Goal: Information Seeking & Learning: Understand process/instructions

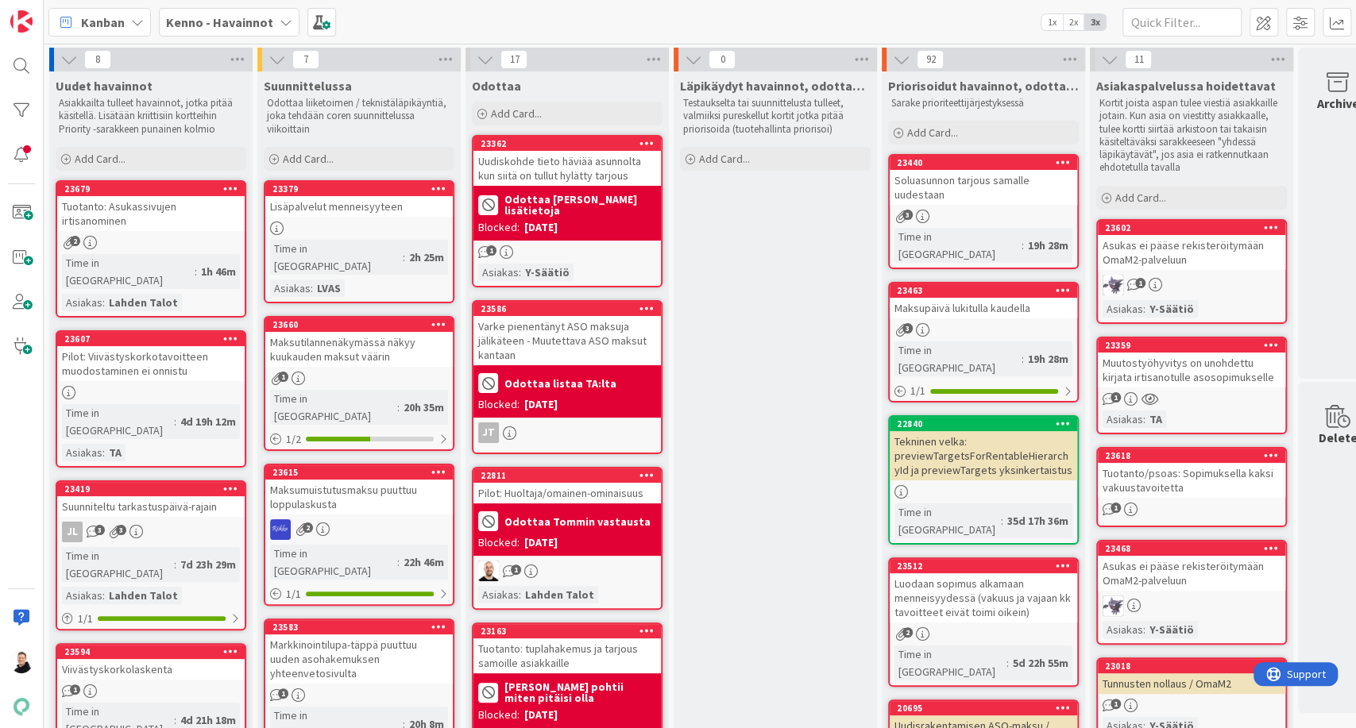
click at [283, 26] on icon at bounding box center [286, 22] width 13 height 13
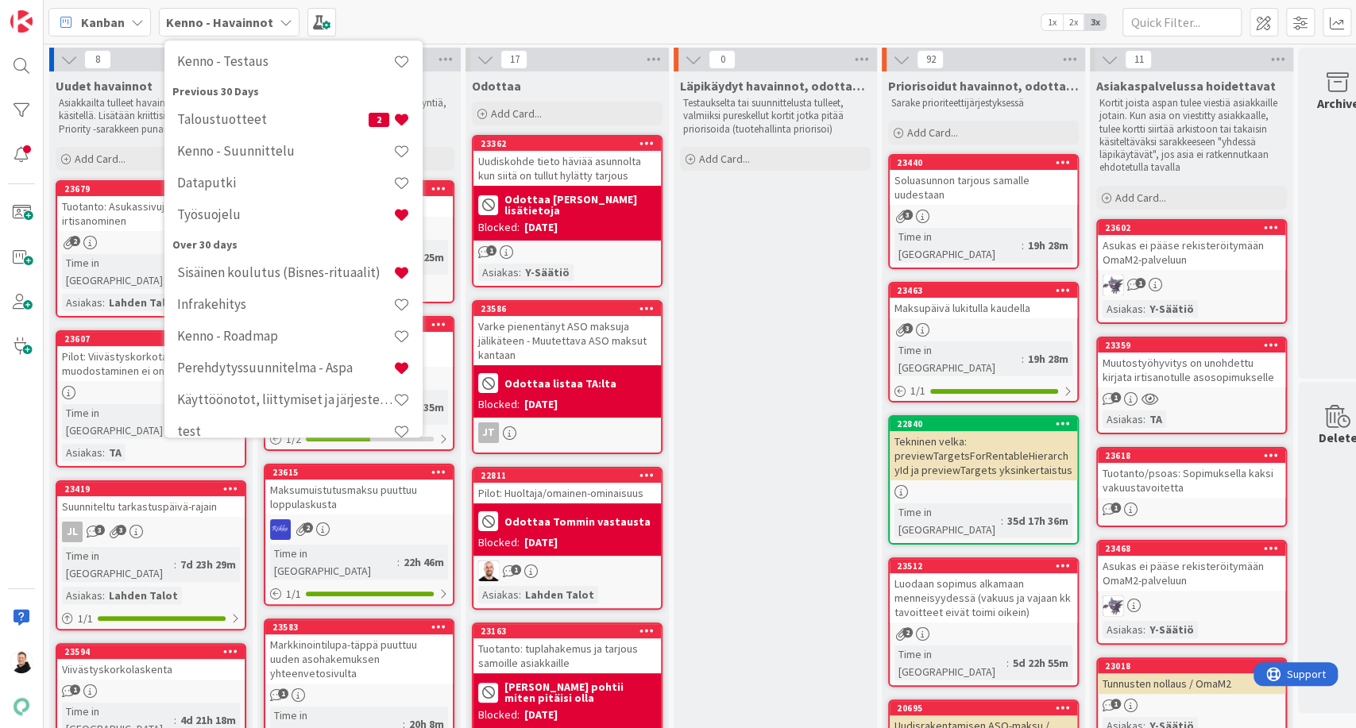
scroll to position [427, 0]
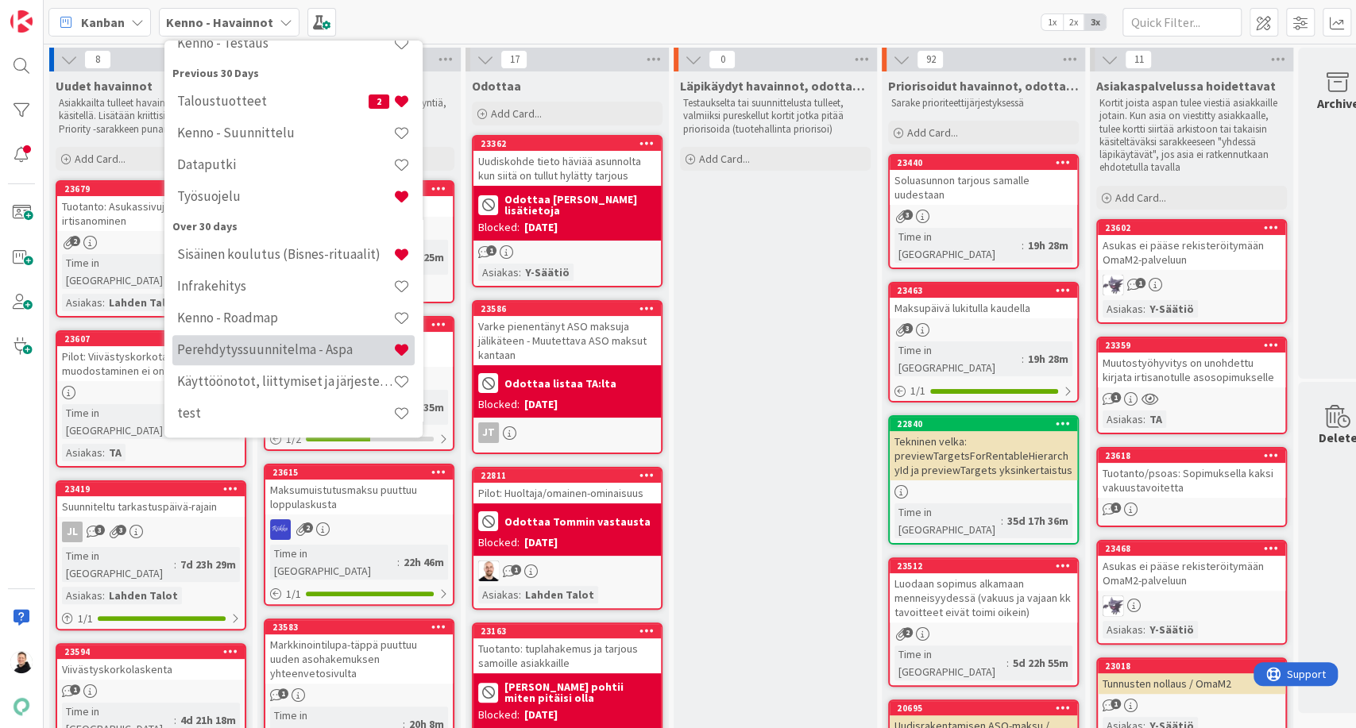
click at [252, 346] on h4 "Perehdytyssuunnitelma - Aspa" at bounding box center [285, 350] width 216 height 16
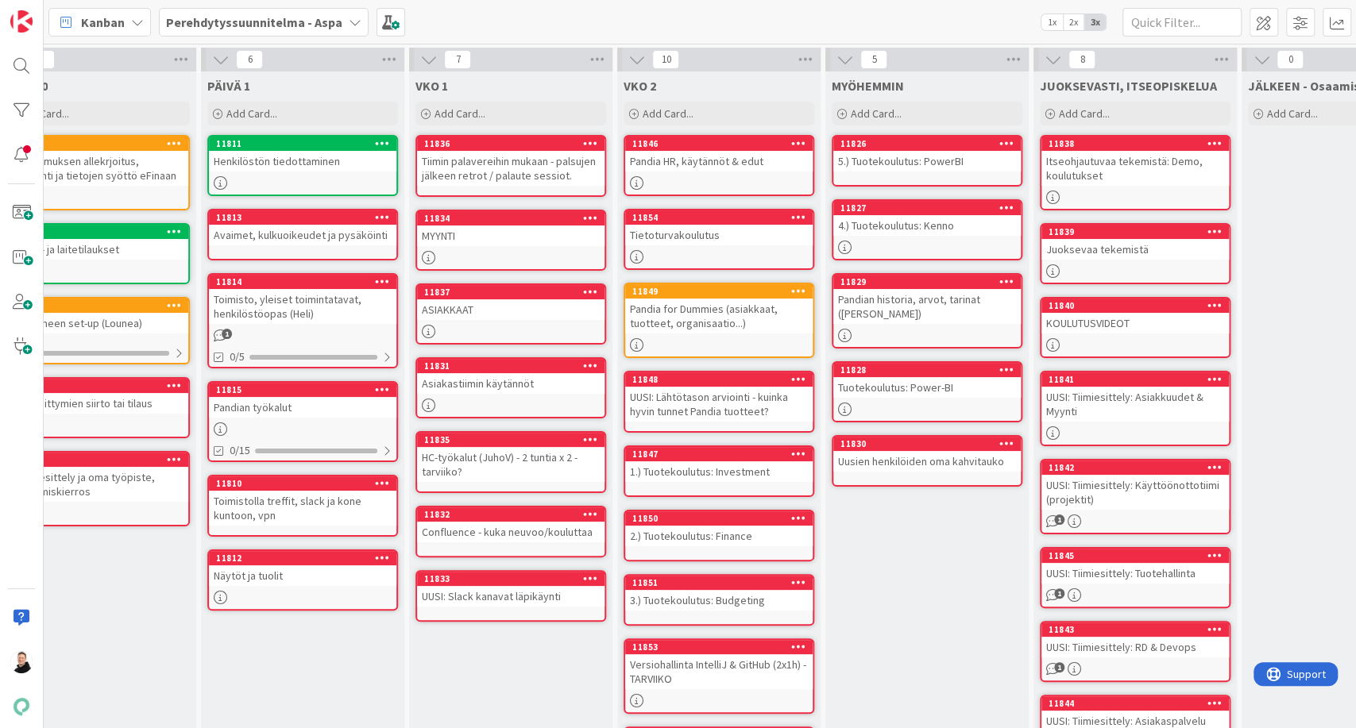
scroll to position [0, 176]
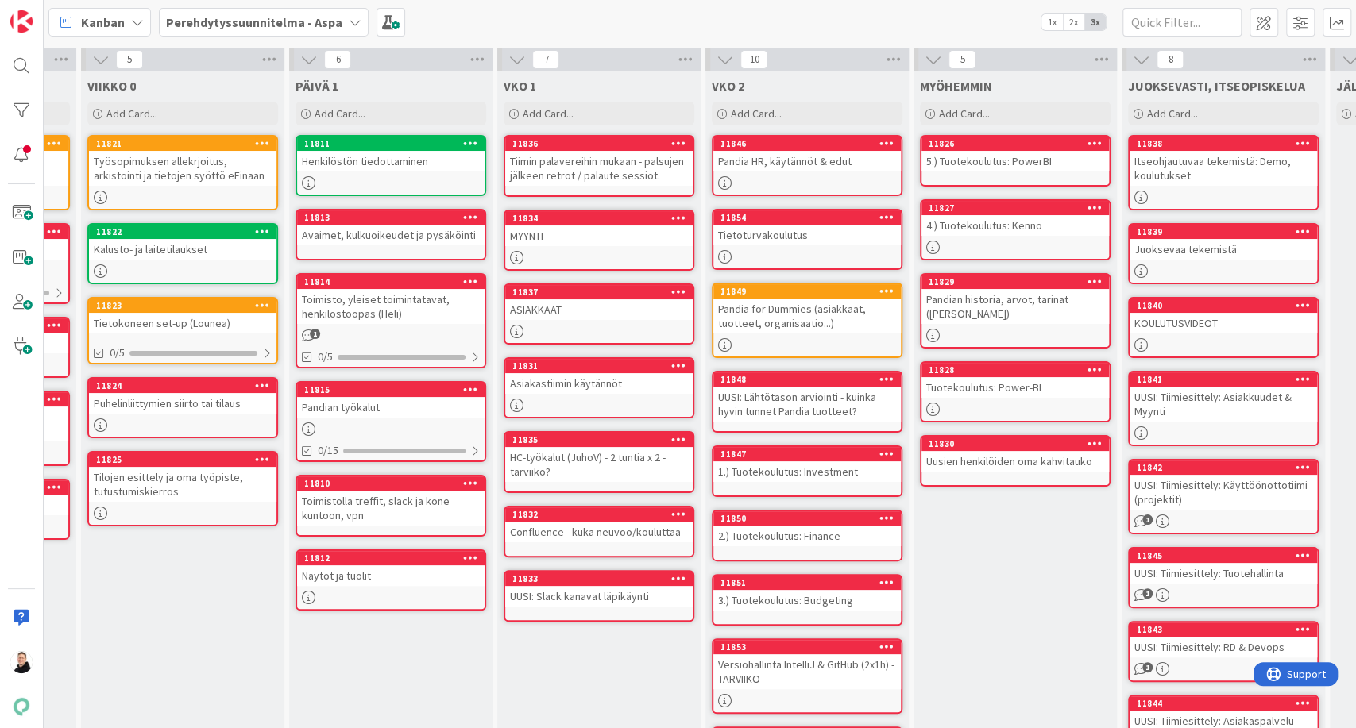
click at [398, 392] on div "11815" at bounding box center [394, 389] width 180 height 11
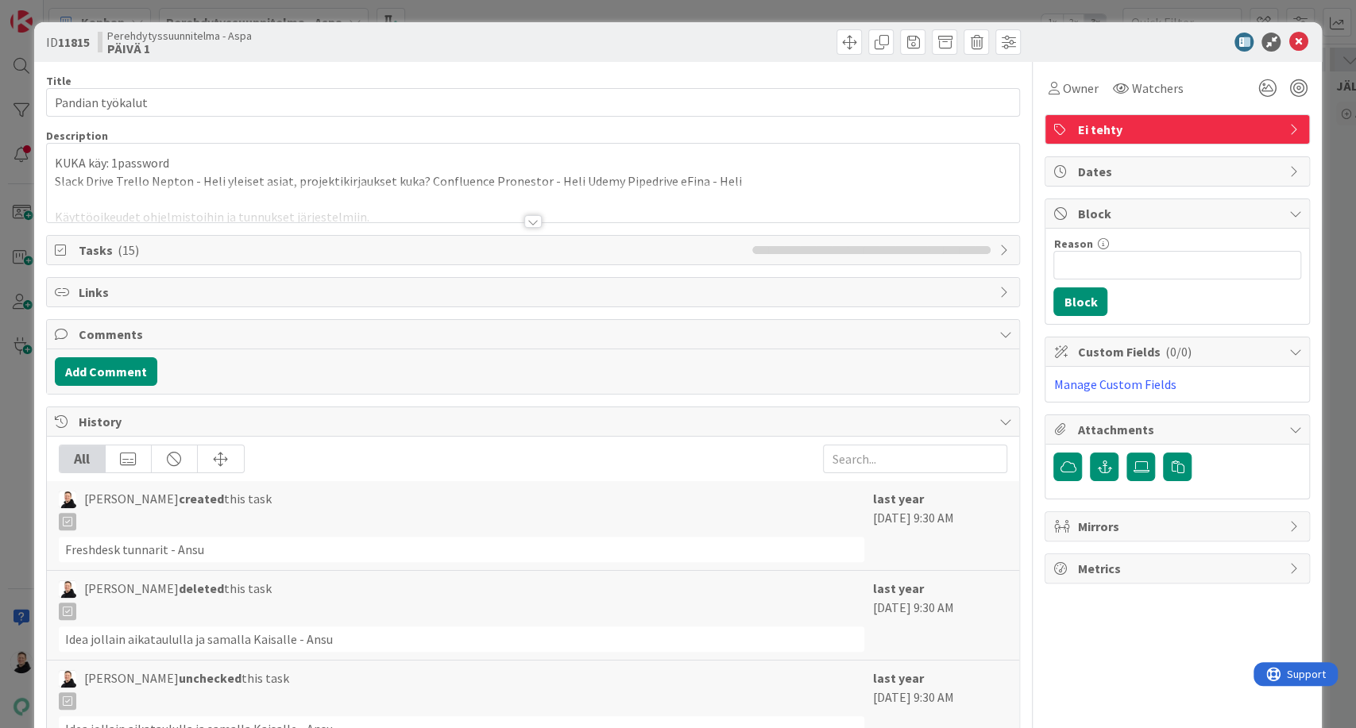
click at [524, 218] on div at bounding box center [532, 221] width 17 height 13
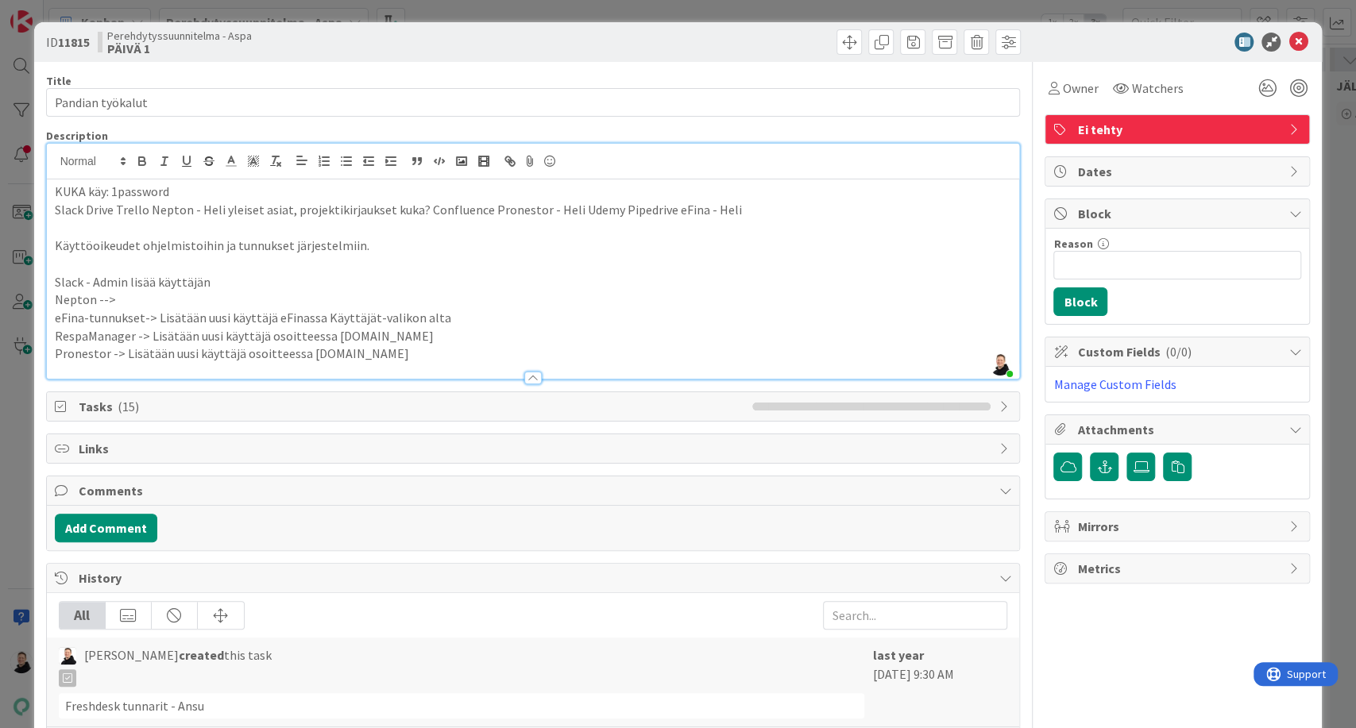
click at [124, 296] on p "Nepton -->" at bounding box center [533, 300] width 957 height 18
drag, startPoint x: 432, startPoint y: 314, endPoint x: 31, endPoint y: 324, distance: 401.3
click at [31, 324] on div "ID 11815 Perehdytyssuunnitelma - Aspa PÄIVÄ 1 Title 16 / 128 Pandian työkalut D…" at bounding box center [678, 364] width 1356 height 728
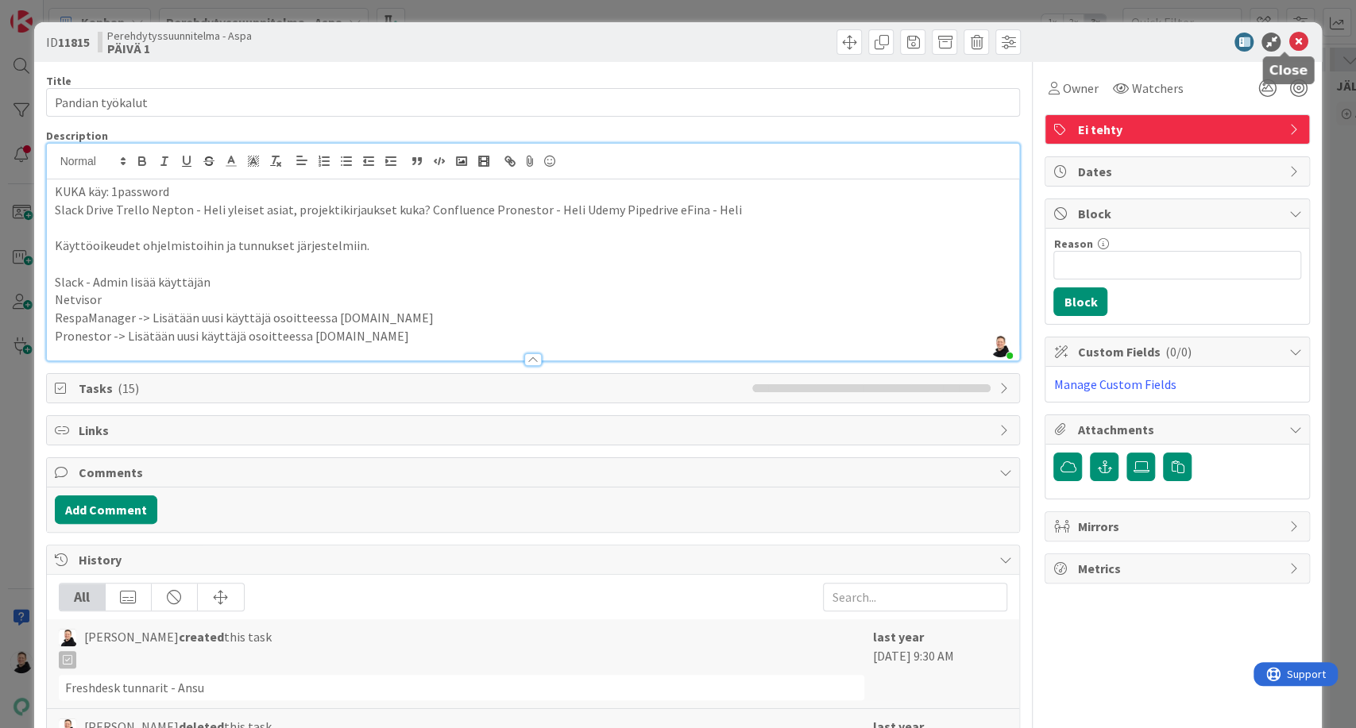
click at [1289, 40] on icon at bounding box center [1297, 42] width 19 height 19
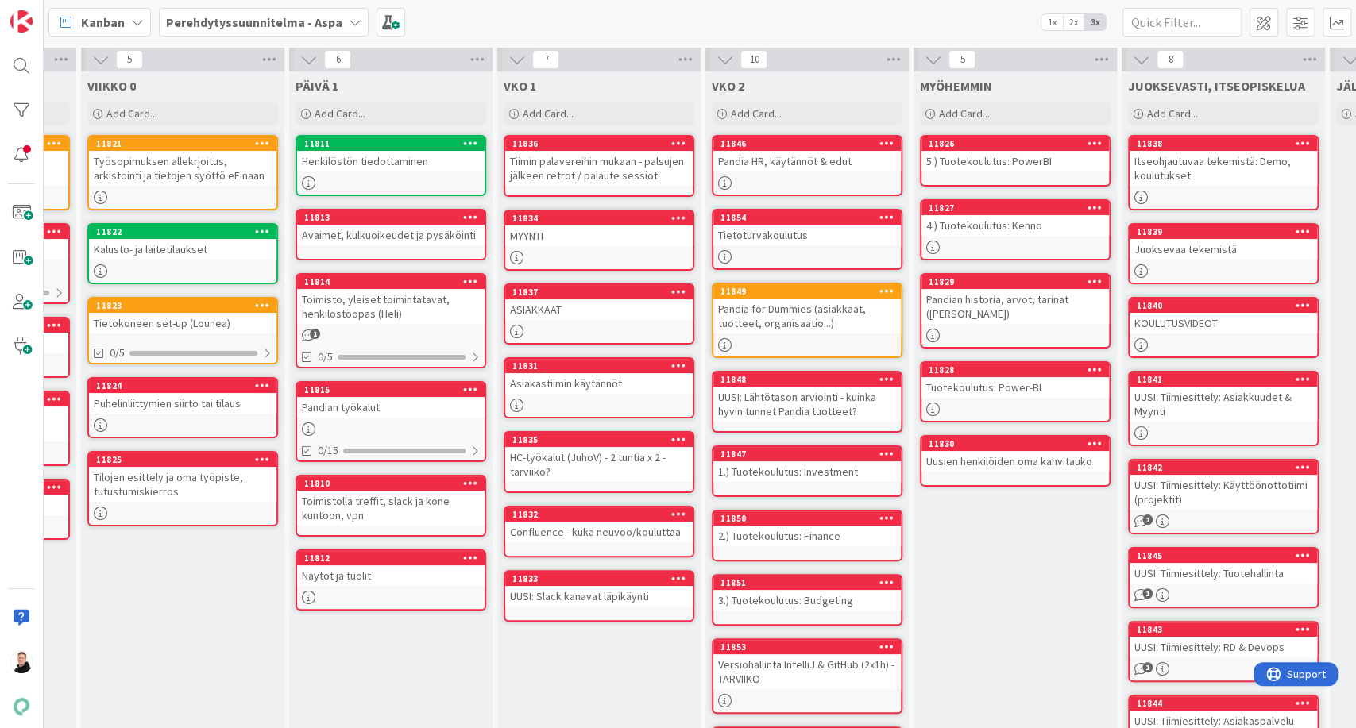
click at [354, 511] on div "Toimistolla treffit, slack ja kone kuntoon, vpn" at bounding box center [390, 508] width 187 height 35
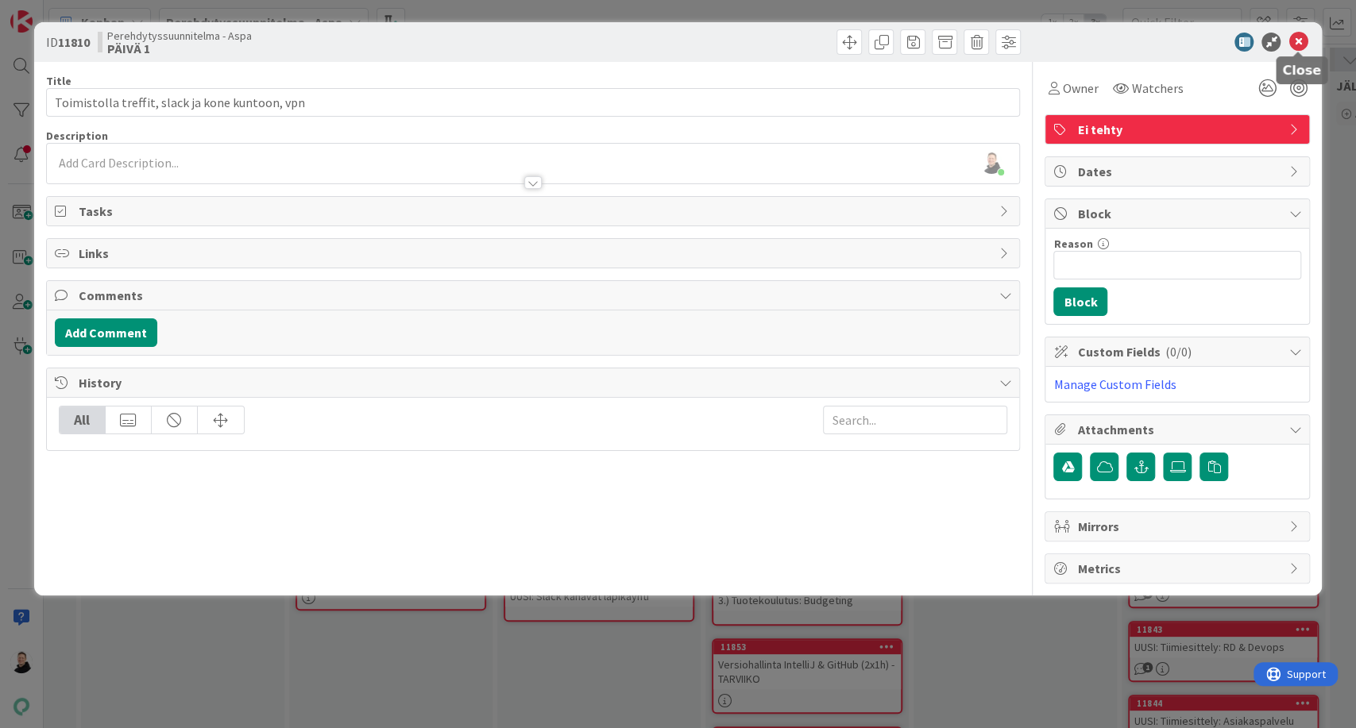
click at [1304, 34] on icon at bounding box center [1297, 42] width 19 height 19
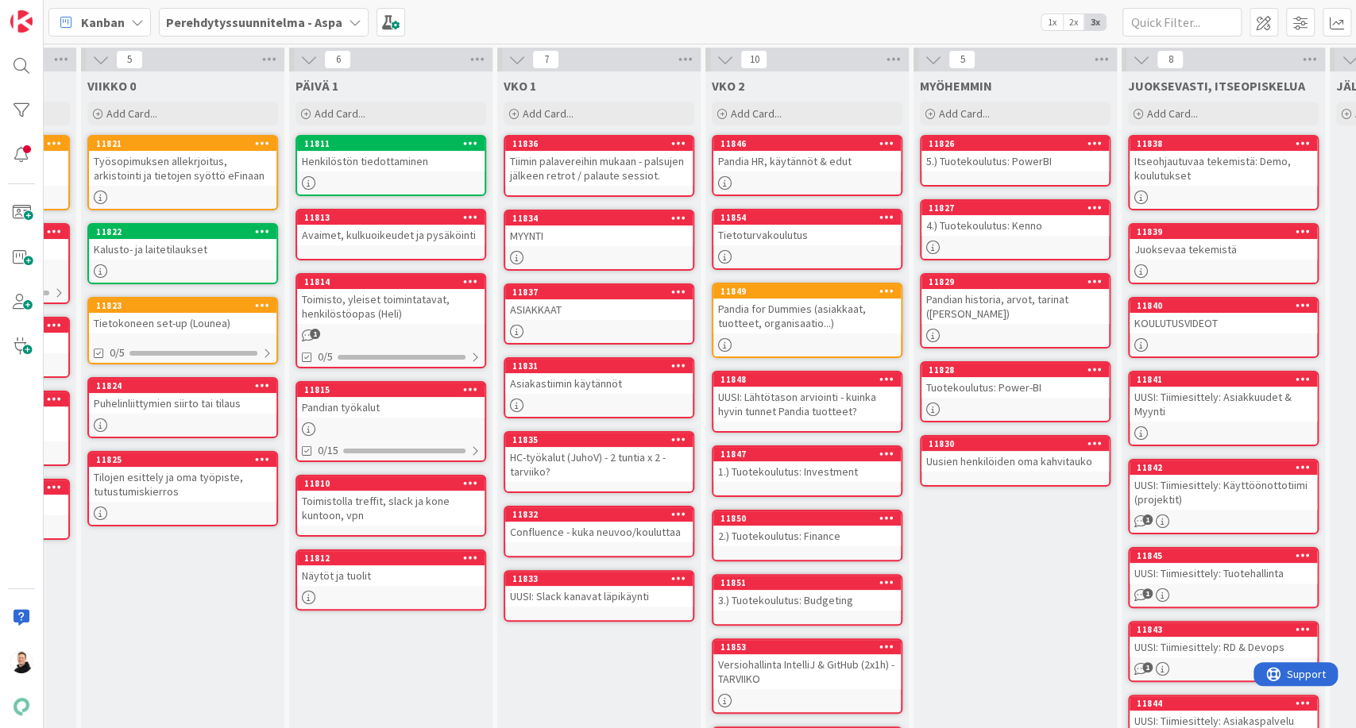
click at [570, 468] on div "HC-työkalut (JuhoV) - 2 tuntia x 2 - tarviiko?" at bounding box center [598, 464] width 187 height 35
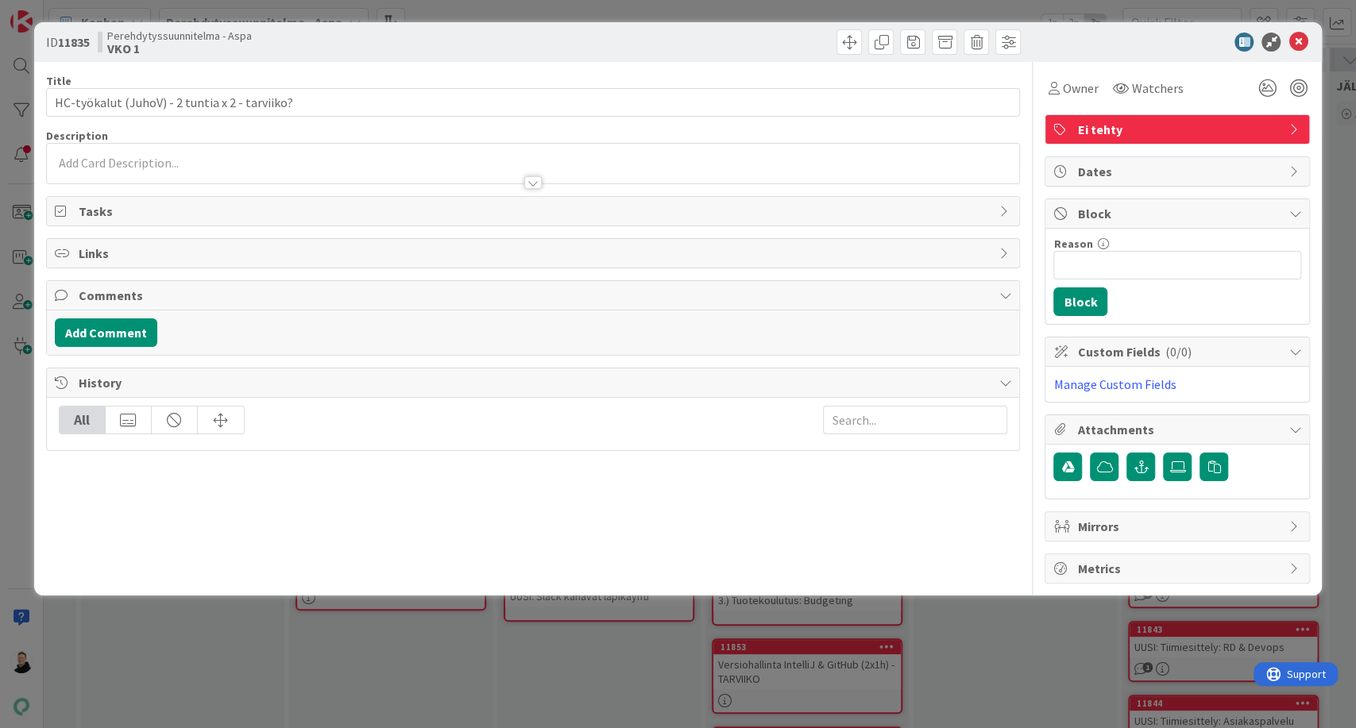
click at [527, 180] on div at bounding box center [532, 182] width 17 height 13
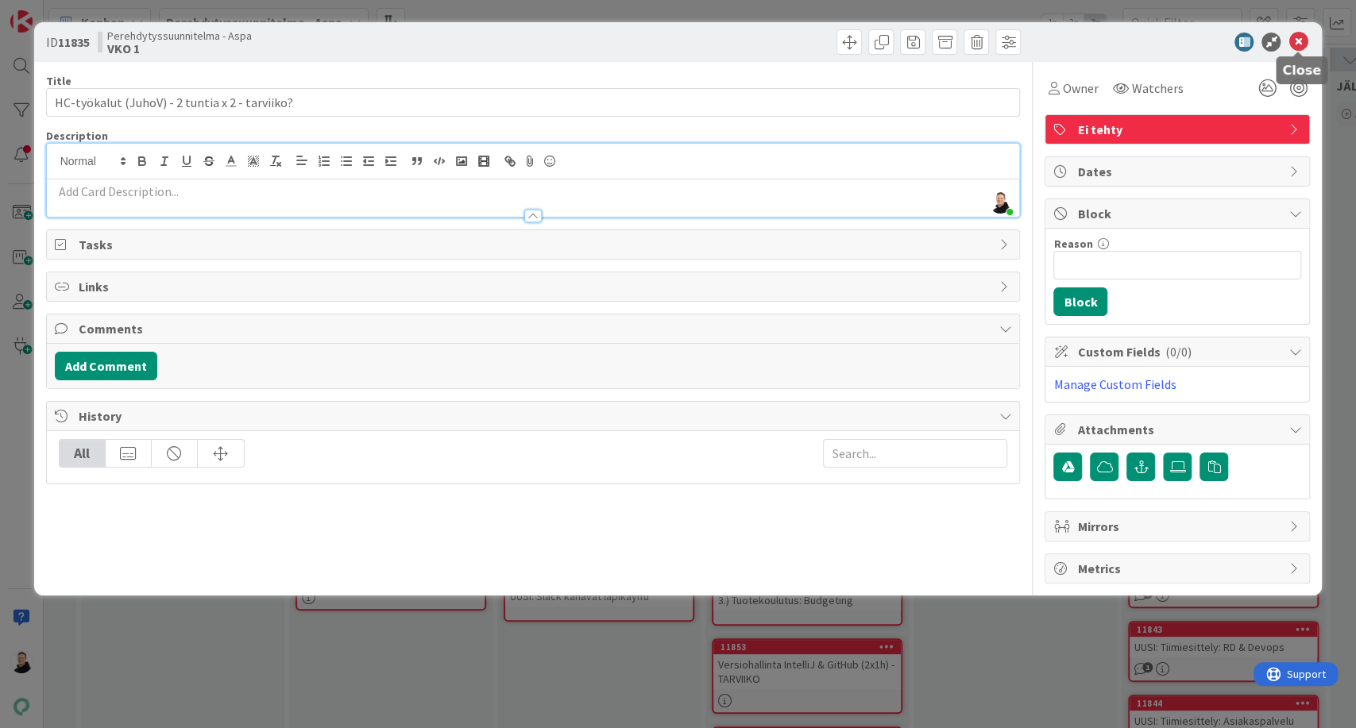
click at [1304, 45] on icon at bounding box center [1297, 42] width 19 height 19
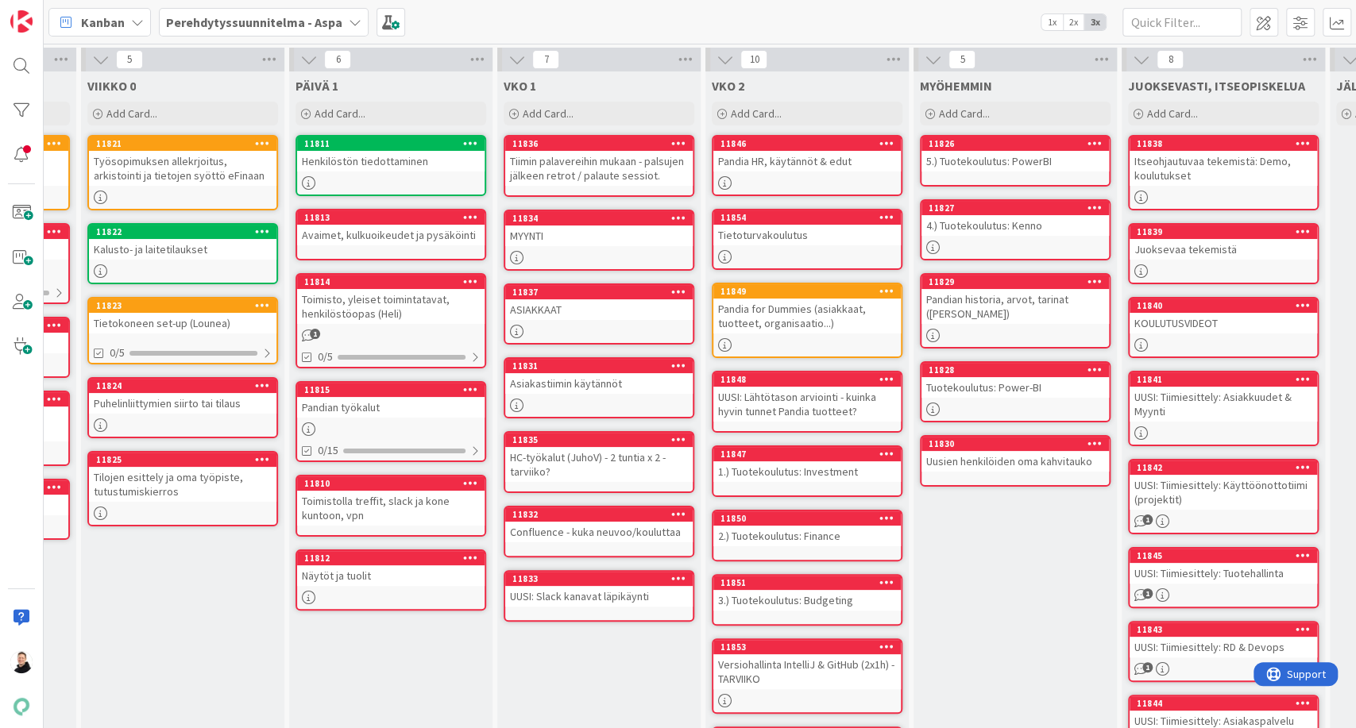
click at [570, 591] on div "UUSI: Slack kanavat läpikäynti" at bounding box center [598, 596] width 187 height 21
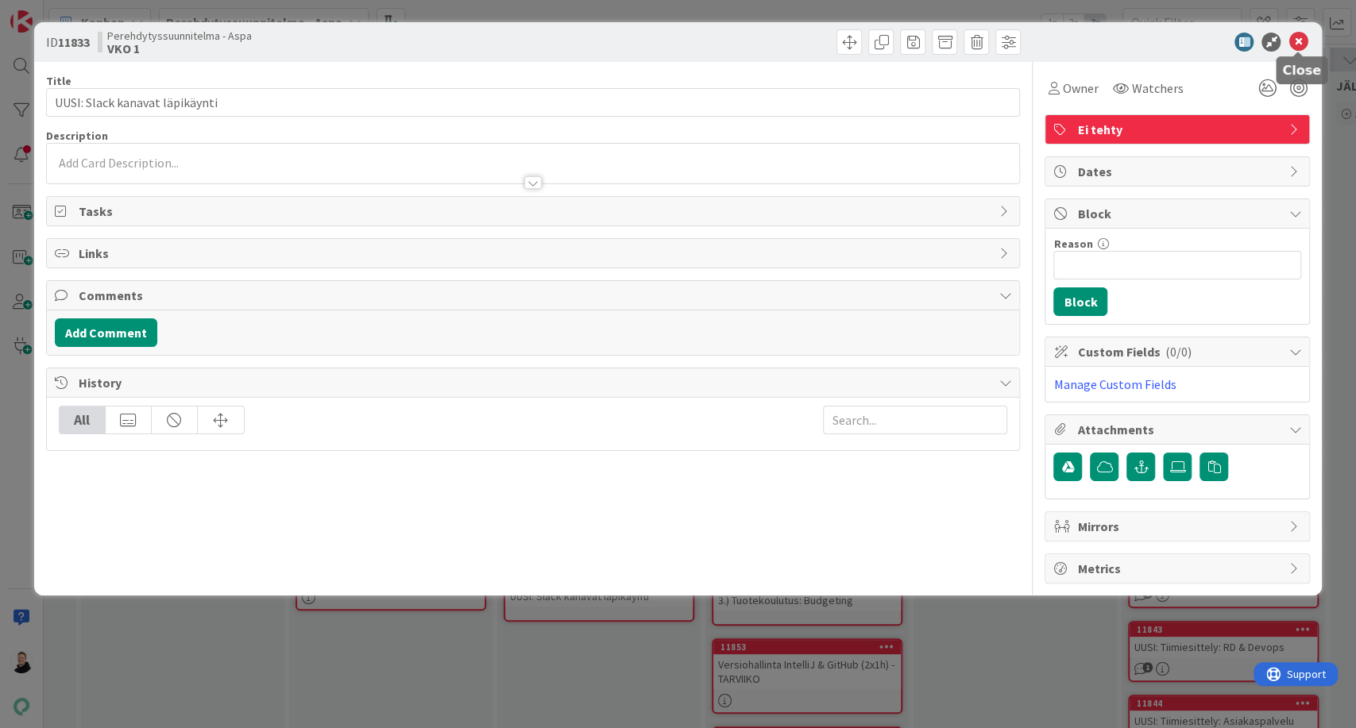
click at [1301, 41] on icon at bounding box center [1297, 42] width 19 height 19
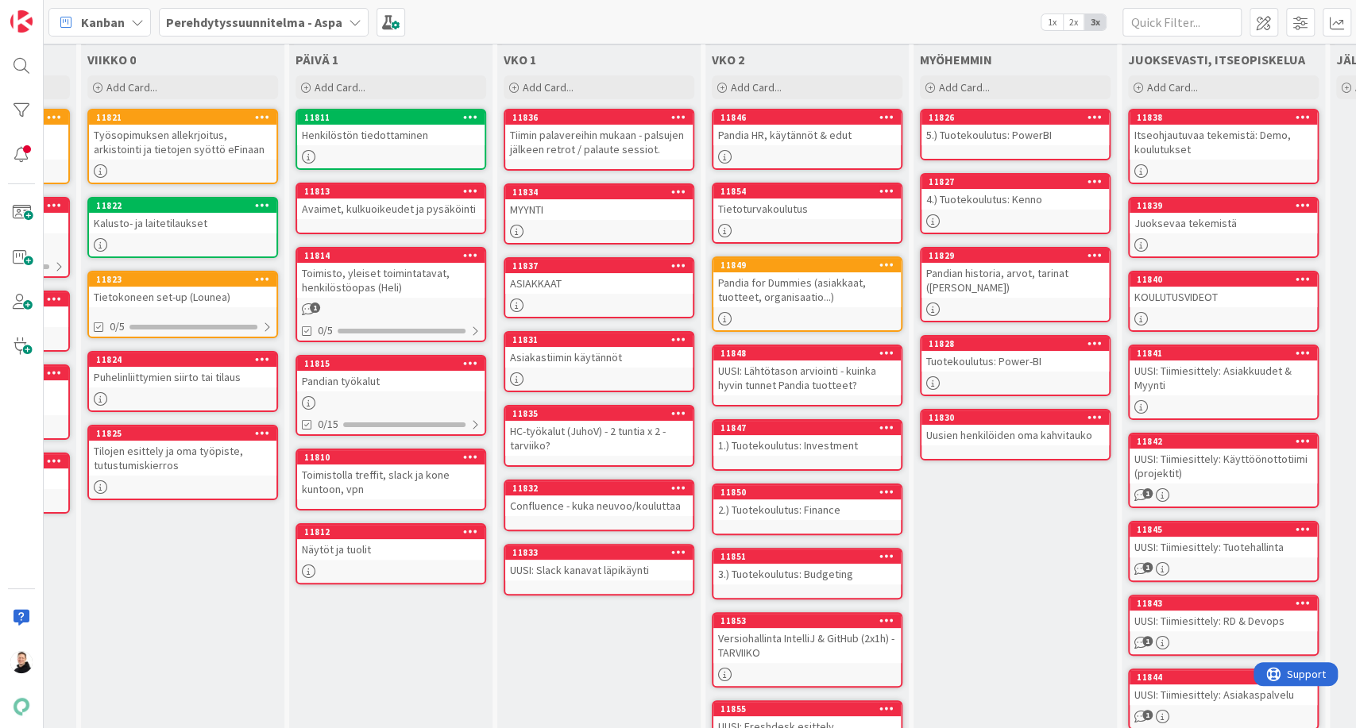
scroll to position [0, 176]
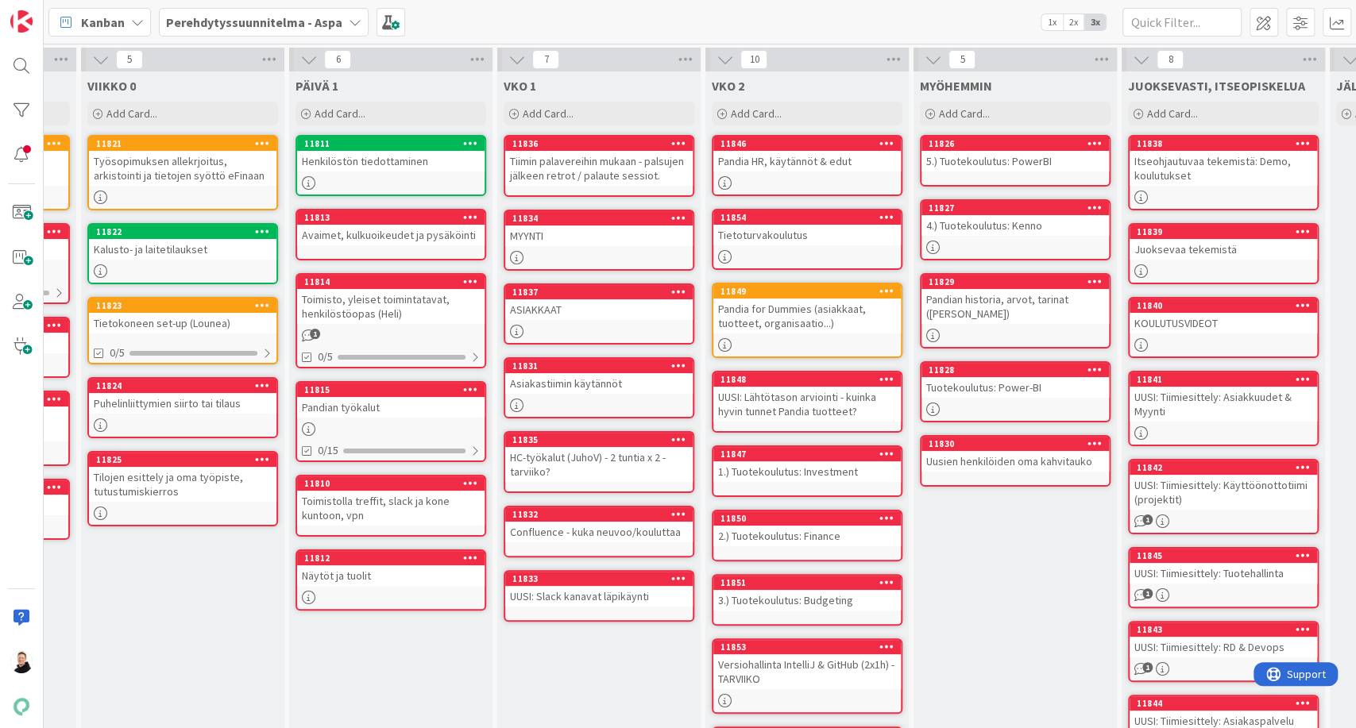
click at [354, 405] on div "Pandian työkalut" at bounding box center [390, 407] width 187 height 21
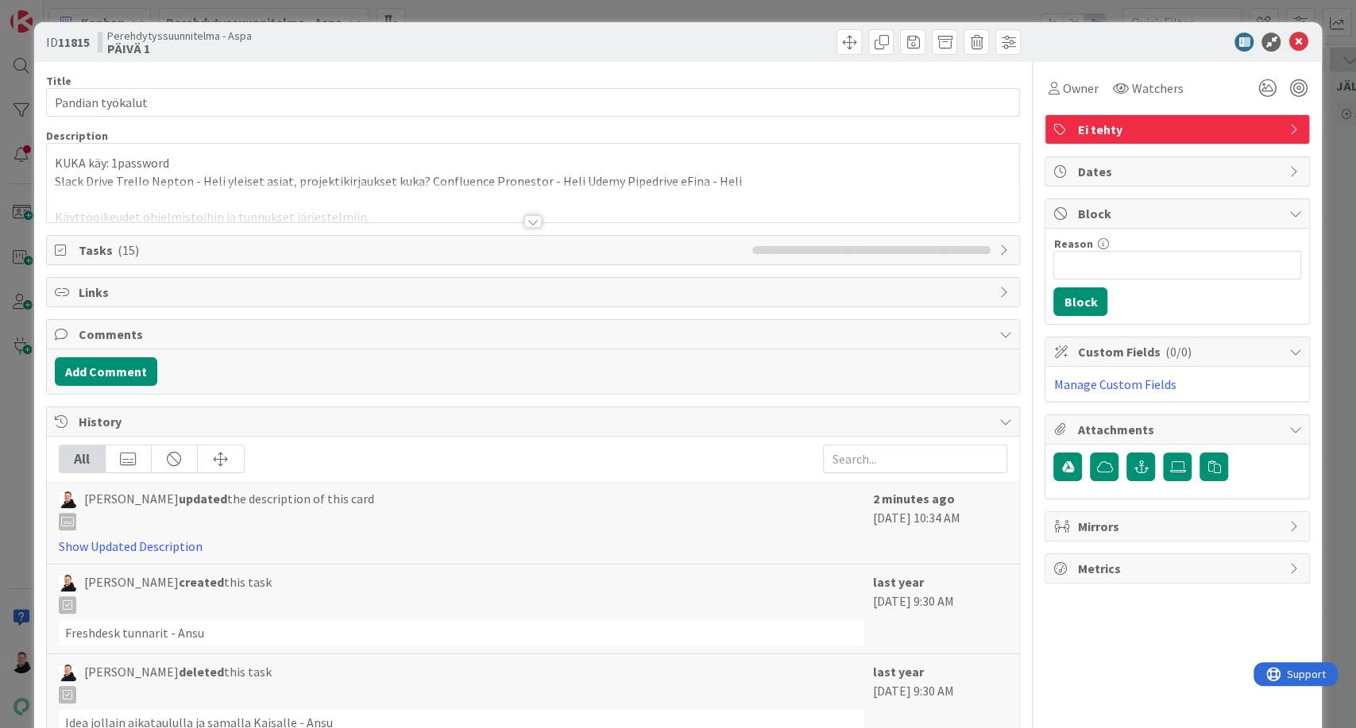
click at [524, 222] on div at bounding box center [532, 221] width 17 height 13
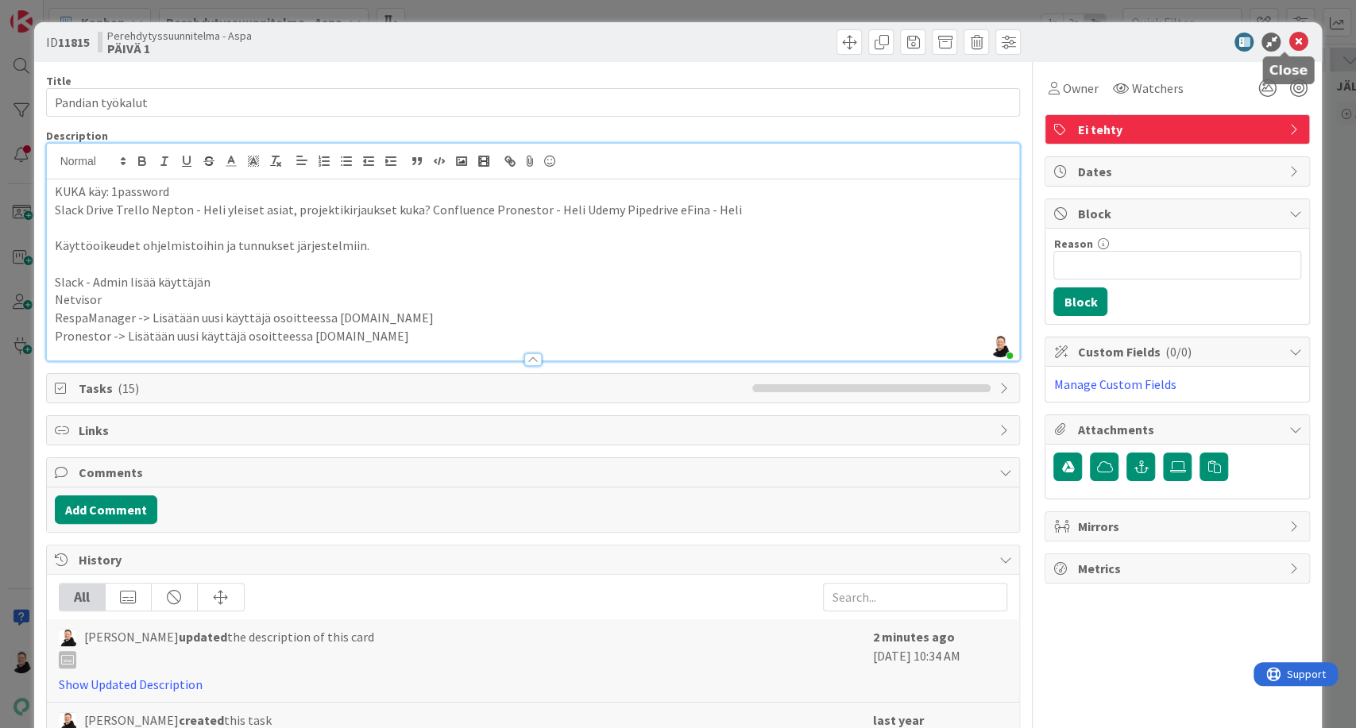
click at [1291, 42] on icon at bounding box center [1297, 42] width 19 height 19
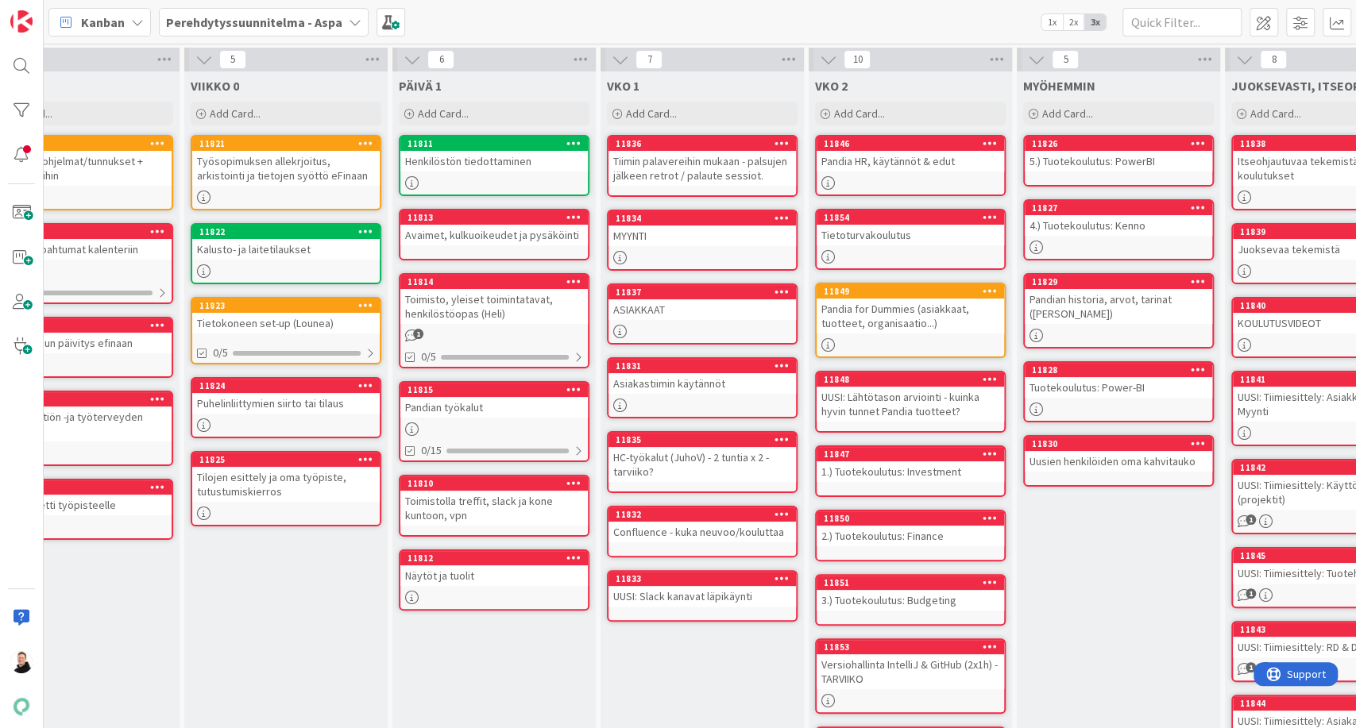
scroll to position [0, 176]
